Goal: Navigation & Orientation: Find specific page/section

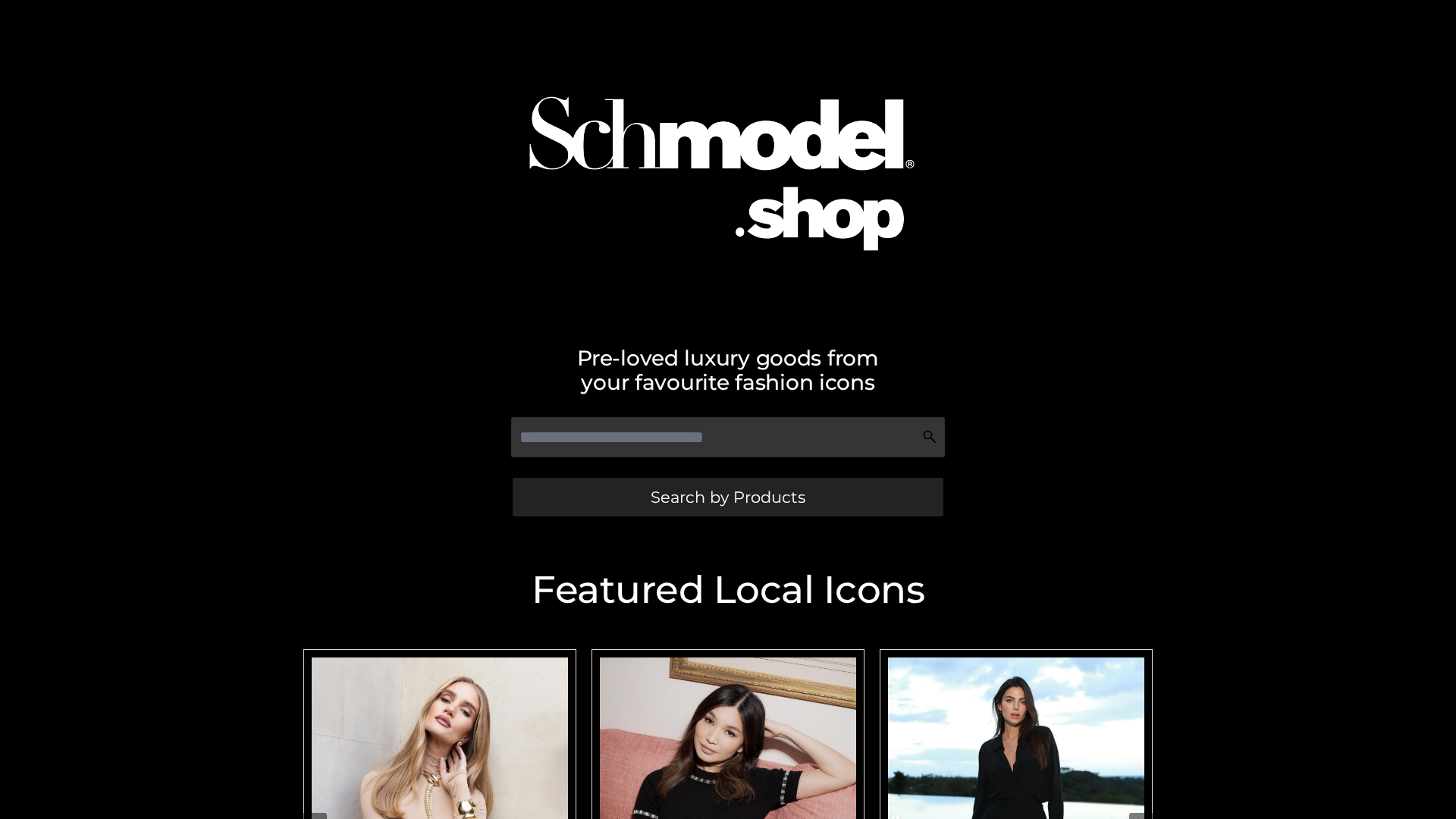
click at [727, 496] on span "Search by Products" at bounding box center [728, 496] width 155 height 16
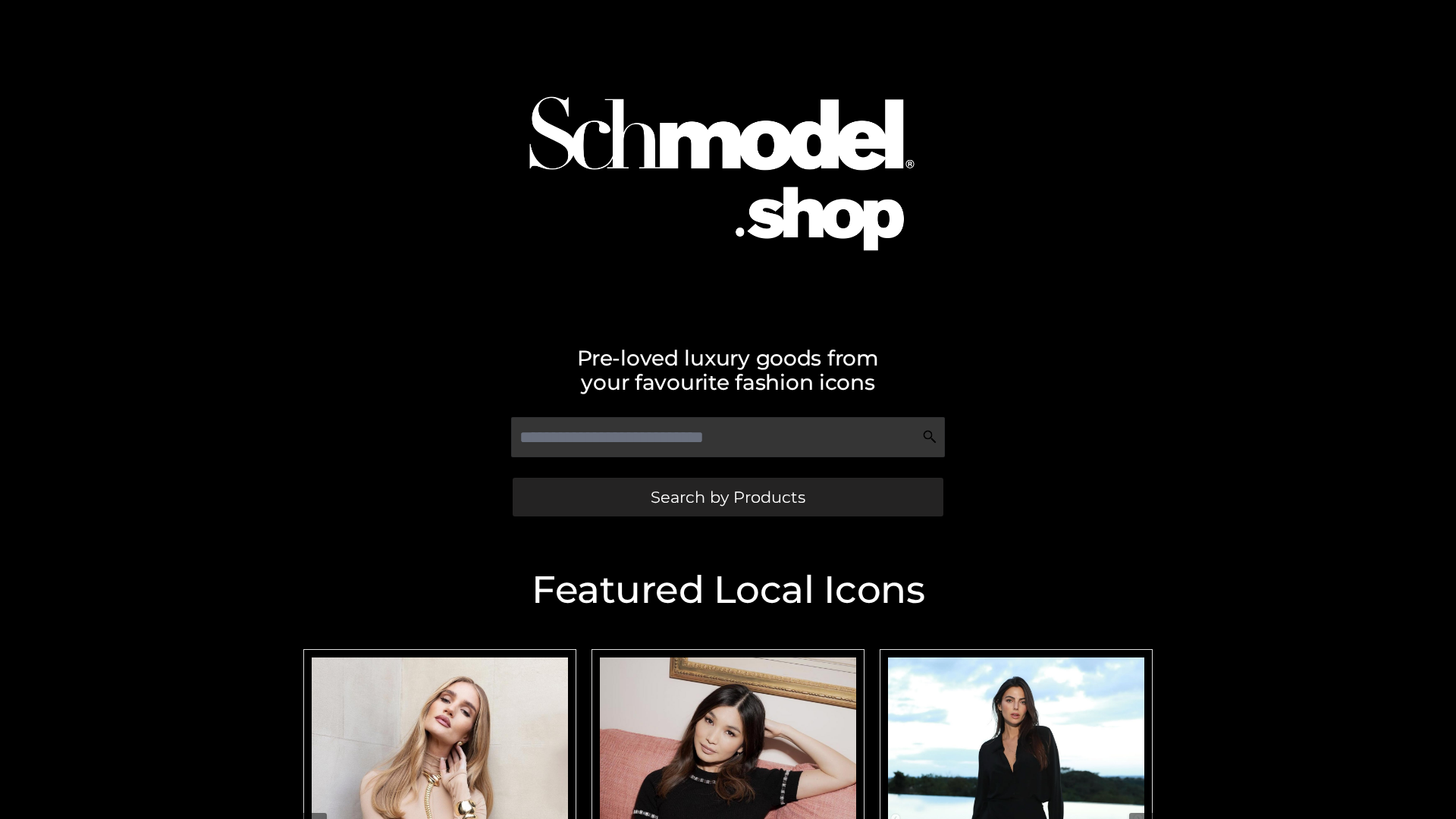
click at [727, 496] on span "Search by Products" at bounding box center [728, 496] width 155 height 16
